Goal: Task Accomplishment & Management: Complete application form

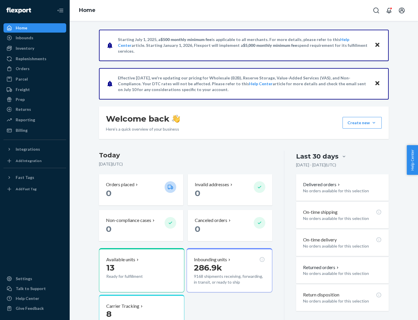
click at [374, 123] on button "Create new Create new inbound Create new order Create new product" at bounding box center [362, 123] width 39 height 12
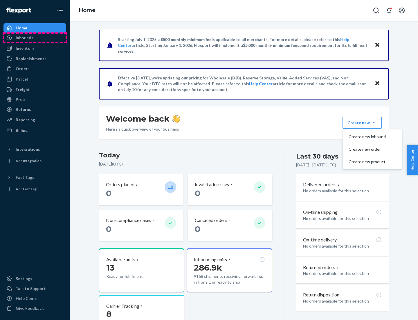
click at [35, 38] on div "Inbounds" at bounding box center [35, 38] width 62 height 8
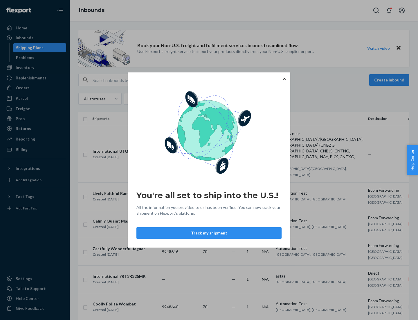
click at [284, 78] on icon "Close" at bounding box center [285, 78] width 2 height 2
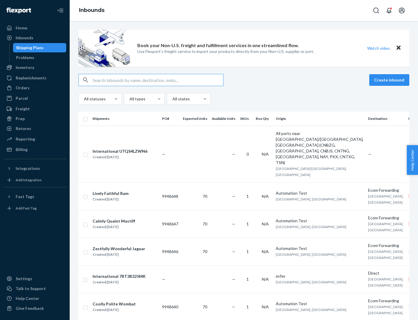
click at [391, 80] on button "Create inbound" at bounding box center [390, 80] width 40 height 12
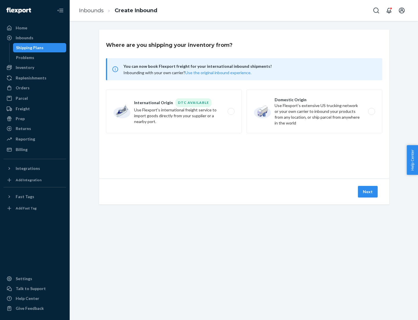
click at [315, 111] on label "Domestic Origin Use Flexport’s extensive US trucking network or your own carrie…" at bounding box center [315, 111] width 136 height 44
click at [372, 111] on input "Domestic Origin Use Flexport’s extensive US trucking network or your own carrie…" at bounding box center [374, 112] width 4 height 4
radio input "true"
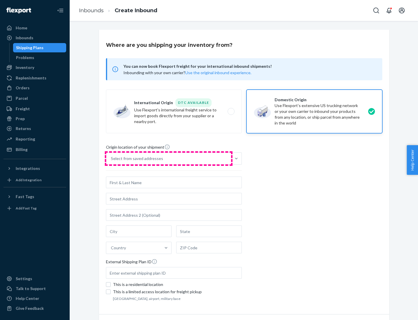
click at [169, 158] on div "Select from saved addresses" at bounding box center [168, 159] width 125 height 12
click at [112, 158] on input "Select from saved addresses" at bounding box center [111, 158] width 1 height 6
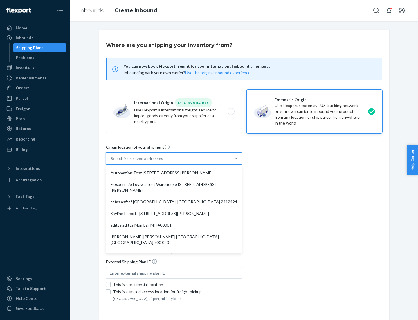
scroll to position [2, 0]
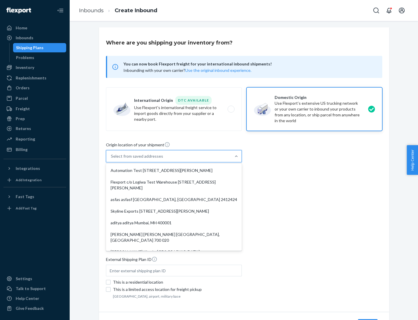
click at [174, 170] on div "Automation Test [STREET_ADDRESS][PERSON_NAME]" at bounding box center [174, 170] width 134 height 12
click at [112, 159] on input "option Automation Test [STREET_ADDRESS][PERSON_NAME]. 9 results available. Use …" at bounding box center [111, 156] width 1 height 6
type input "Automation Test"
type input "9th Floor"
type input "[GEOGRAPHIC_DATA]"
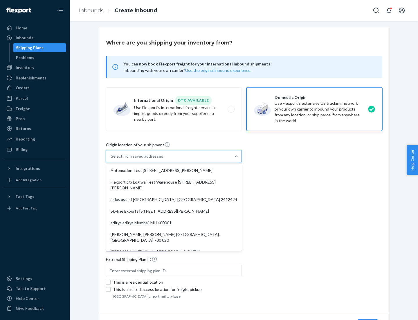
type input "CA"
type input "94104"
type input "[STREET_ADDRESS][PERSON_NAME]"
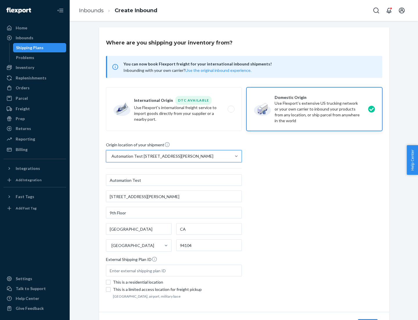
scroll to position [34, 0]
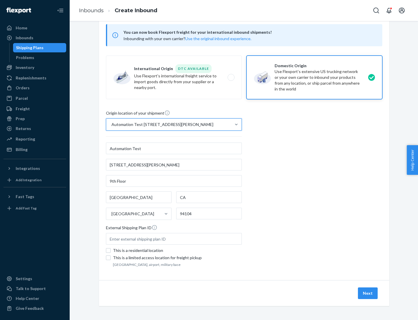
click at [368, 293] on button "Next" at bounding box center [368, 293] width 20 height 12
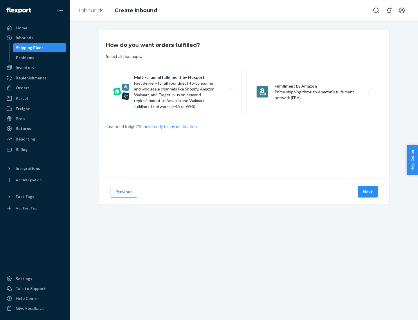
click at [174, 92] on label "Multi-channel fulfillment by Flexport Fast delivery for all your direct-to-cons…" at bounding box center [174, 92] width 136 height 46
click at [231, 92] on input "Multi-channel fulfillment by Flexport Fast delivery for all your direct-to-cons…" at bounding box center [233, 92] width 4 height 4
radio input "true"
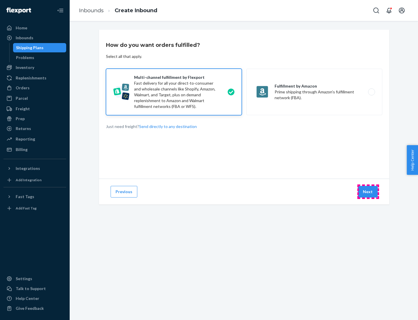
click at [368, 191] on button "Next" at bounding box center [368, 192] width 20 height 12
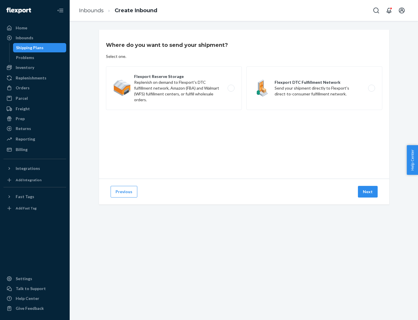
click at [174, 88] on label "Flexport Reserve Storage Replenish on demand to Flexport's DTC fulfillment netw…" at bounding box center [174, 88] width 136 height 44
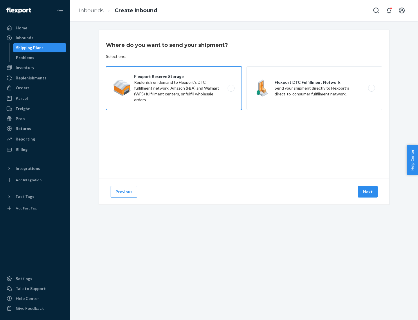
click at [231, 88] on input "Flexport Reserve Storage Replenish on demand to Flexport's DTC fulfillment netw…" at bounding box center [233, 88] width 4 height 4
radio input "true"
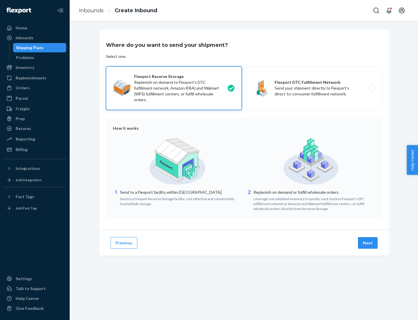
click at [368, 243] on button "Next" at bounding box center [368, 243] width 20 height 12
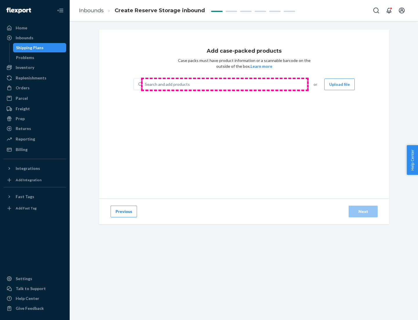
click at [225, 84] on div "Search and add products" at bounding box center [225, 84] width 164 height 10
click at [146, 84] on input "Search and add products" at bounding box center [145, 84] width 1 height 6
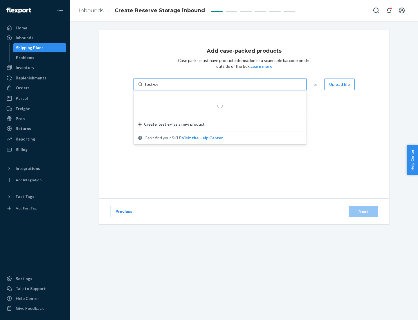
type input "test-syn"
click at [218, 98] on div "test - syn - test" at bounding box center [217, 98] width 159 height 6
click at [160, 87] on input "test-syn" at bounding box center [152, 84] width 15 height 6
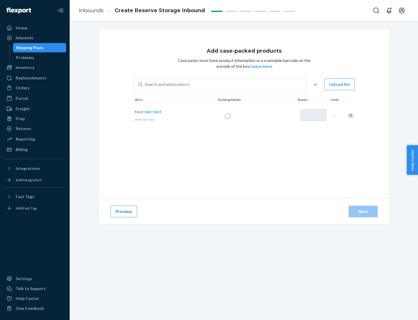
type input "1"
